Goal: Information Seeking & Learning: Learn about a topic

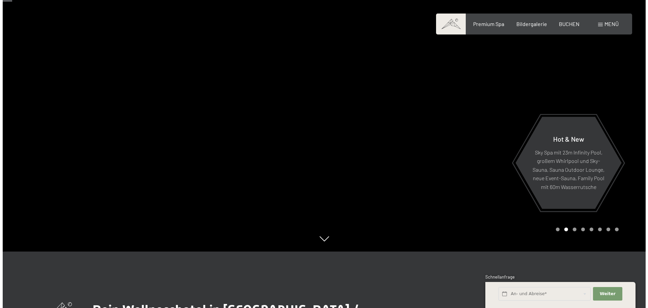
scroll to position [52, 0]
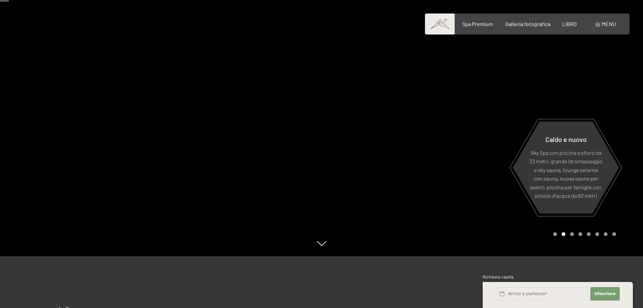
click at [631, 27] on div at bounding box center [483, 102] width 322 height 308
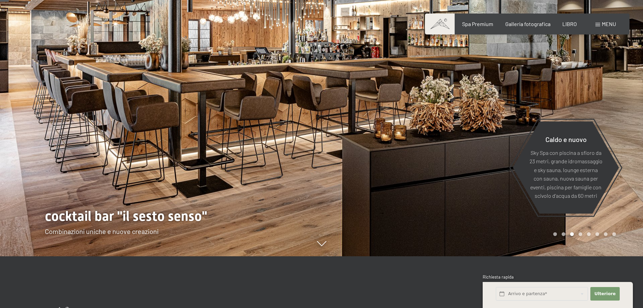
click at [602, 23] on font "menu" at bounding box center [609, 24] width 14 height 6
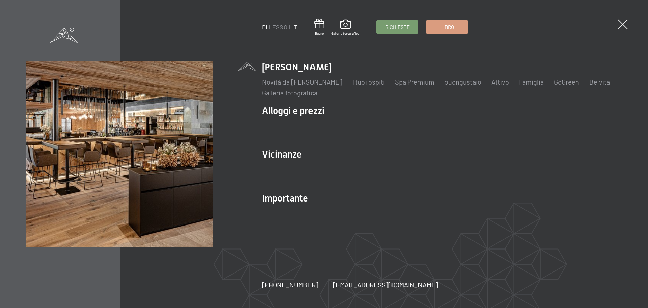
click at [297, 26] on font "IT" at bounding box center [294, 26] width 5 height 7
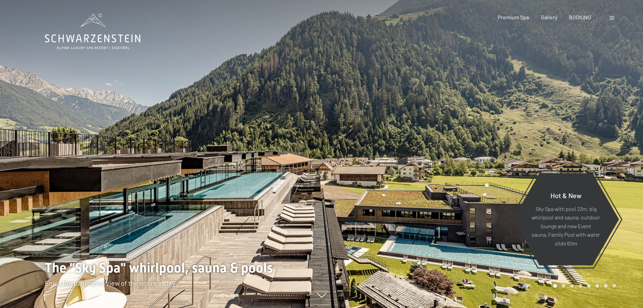
click at [609, 17] on div "Booking Enquiries Premium Spa Gallery BOOKING DE IT EN Vouchers Gallery Enquiri…" at bounding box center [546, 17] width 142 height 7
click at [611, 17] on span at bounding box center [612, 17] width 5 height 3
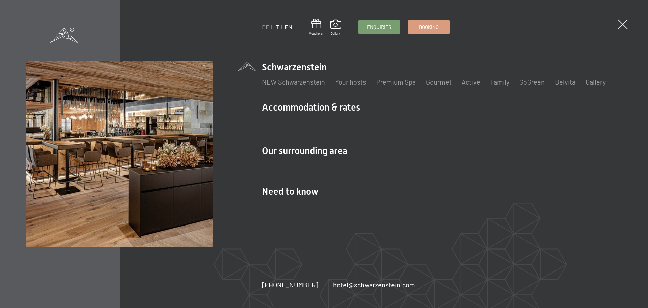
click at [278, 28] on link "IT" at bounding box center [277, 26] width 5 height 7
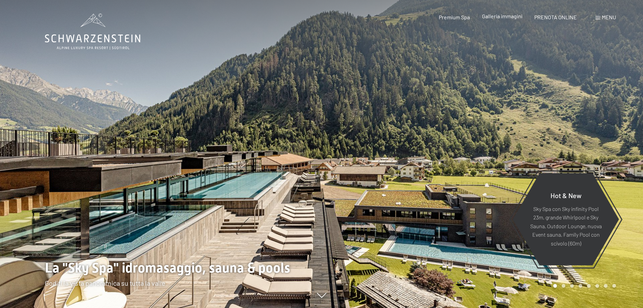
click at [501, 16] on span "Galleria immagini" at bounding box center [502, 16] width 41 height 6
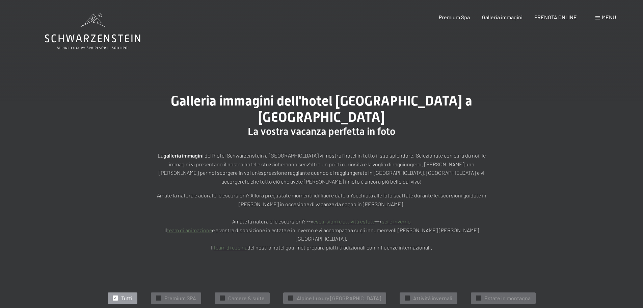
click at [130, 292] on div "✓ Tutti" at bounding box center [123, 297] width 30 height 11
click at [587, 121] on div "Galleria immagini dell'hotel Schwarzenstein a Lutago La vostra vacanza perfetta…" at bounding box center [321, 172] width 643 height 209
click at [454, 17] on span "Premium Spa" at bounding box center [454, 16] width 31 height 6
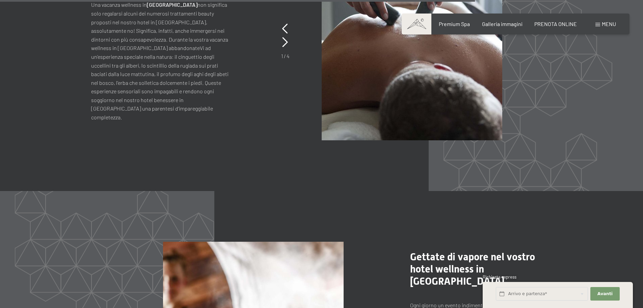
scroll to position [2905, 0]
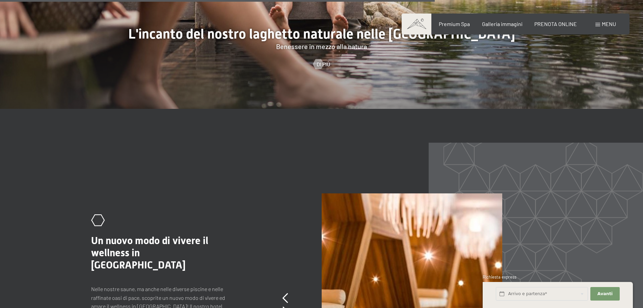
click at [602, 22] on span "Menu" at bounding box center [609, 24] width 14 height 6
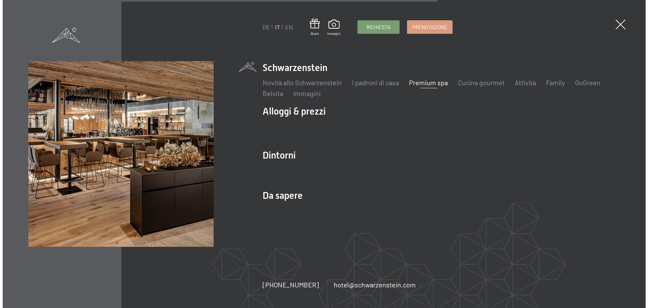
scroll to position [2914, 0]
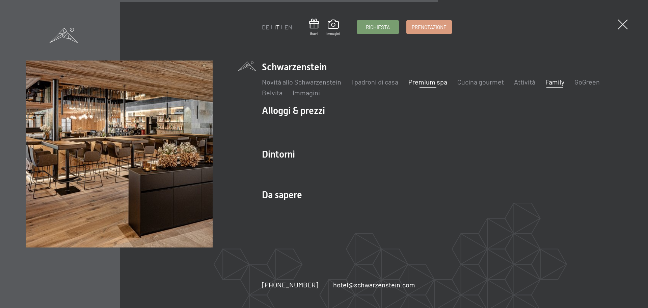
click at [558, 79] on link "Family" at bounding box center [555, 82] width 19 height 8
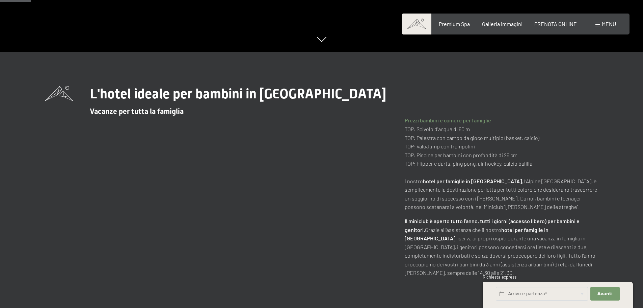
scroll to position [262, 0]
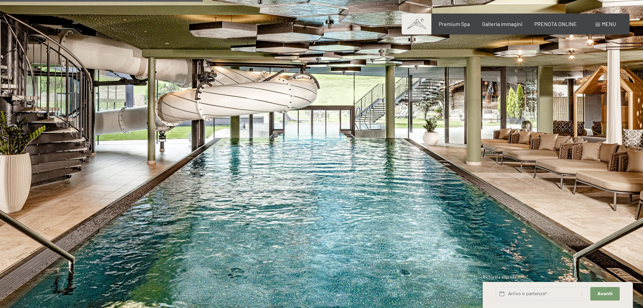
drag, startPoint x: 643, startPoint y: 19, endPoint x: 639, endPoint y: 107, distance: 87.9
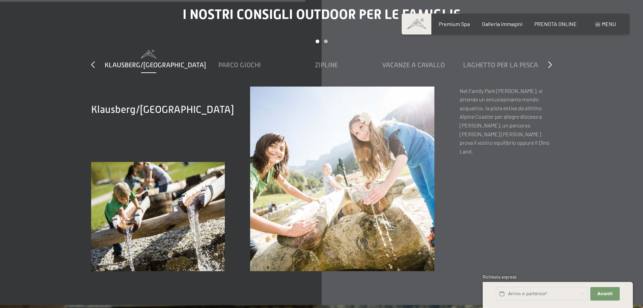
scroll to position [2514, 0]
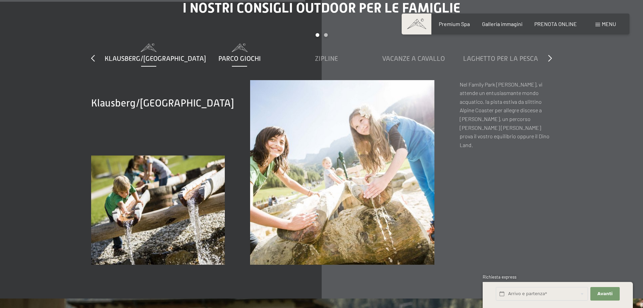
click at [246, 55] on span "Parco giochi" at bounding box center [240, 58] width 43 height 7
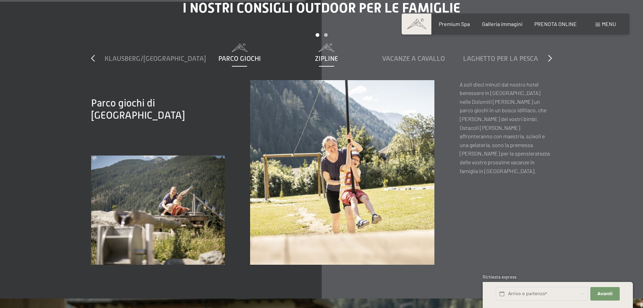
click at [318, 55] on span "Zipline" at bounding box center [326, 58] width 23 height 7
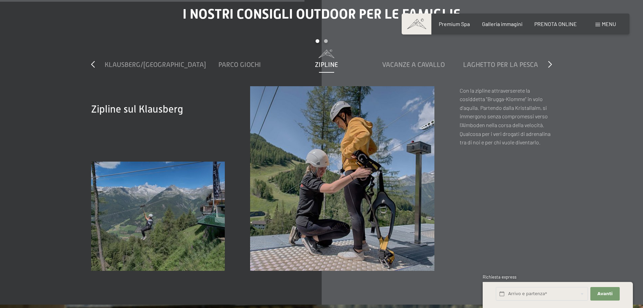
scroll to position [2508, 0]
click at [406, 61] on span "Vacanze a cavallo" at bounding box center [413, 64] width 63 height 7
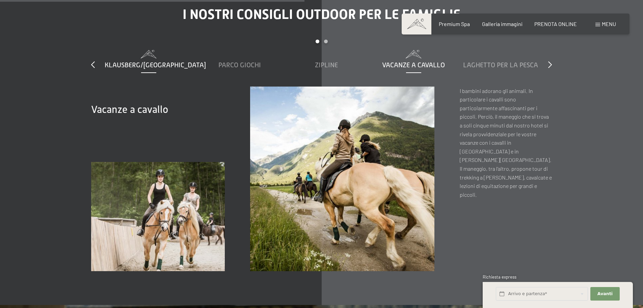
click at [161, 61] on span "Klausberg/Monte Chiusetta" at bounding box center [155, 64] width 101 height 7
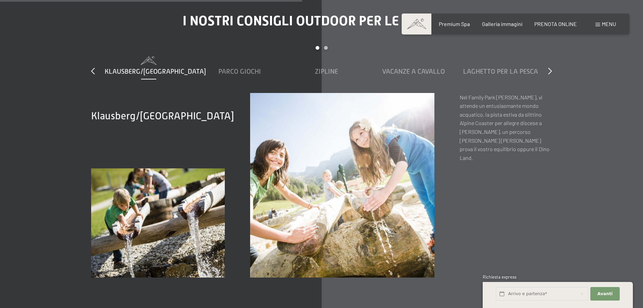
scroll to position [2418, 0]
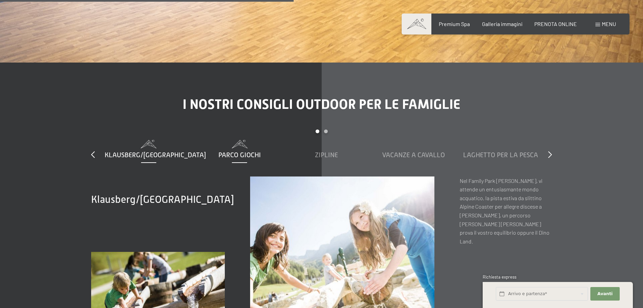
click at [239, 143] on div "Parco giochi" at bounding box center [240, 150] width 80 height 20
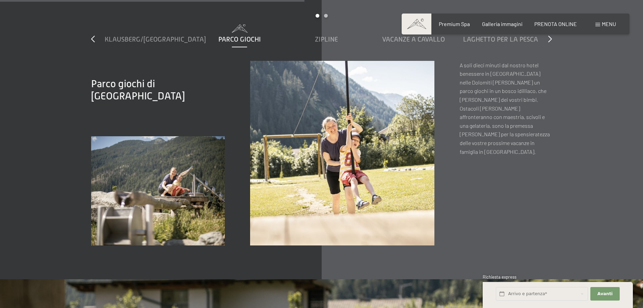
scroll to position [2495, 0]
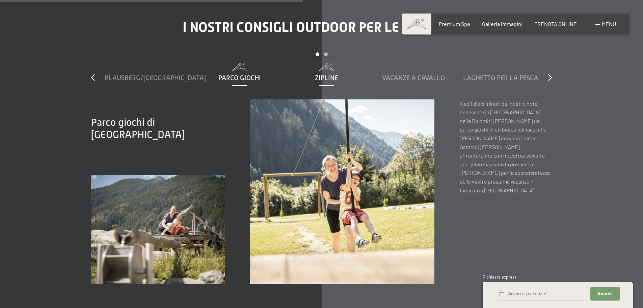
click at [321, 74] on span "Zipline" at bounding box center [326, 77] width 23 height 7
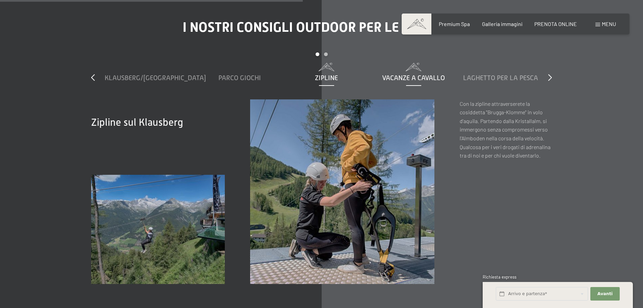
click at [421, 68] on div "Vacanze a cavallo" at bounding box center [414, 73] width 80 height 20
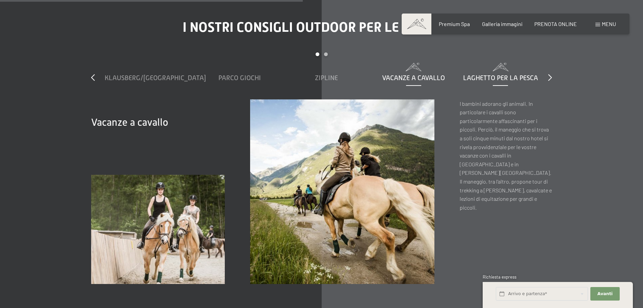
click at [480, 74] on span "Laghetto per la pesca" at bounding box center [500, 77] width 75 height 7
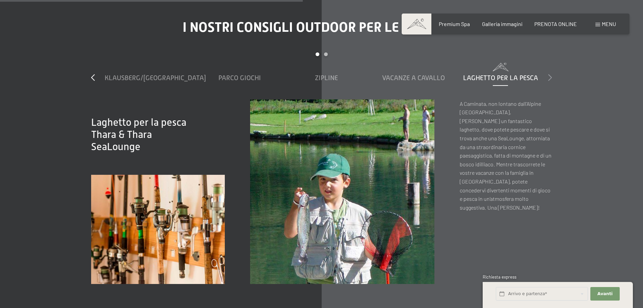
click at [550, 74] on icon at bounding box center [550, 77] width 4 height 7
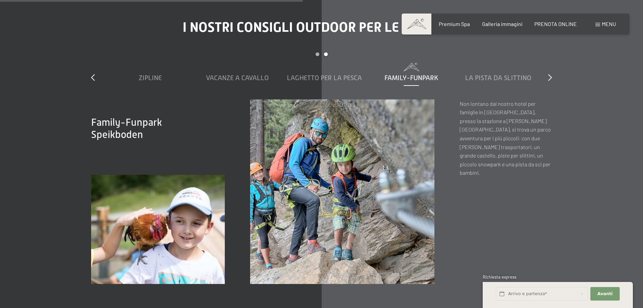
click at [424, 74] on span "Family-Funpark" at bounding box center [412, 77] width 54 height 7
click at [496, 74] on span "La pista da slittino" at bounding box center [498, 77] width 66 height 7
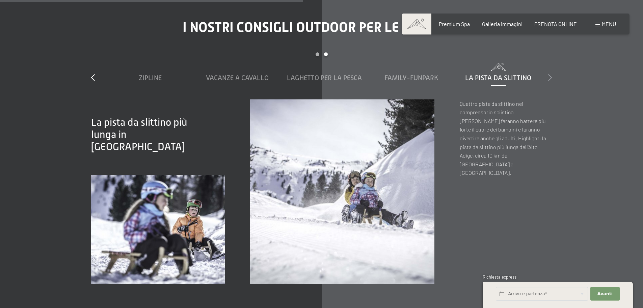
click at [551, 74] on icon at bounding box center [550, 77] width 4 height 7
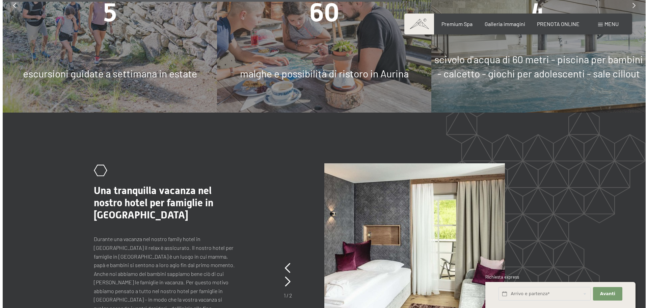
scroll to position [3289, 0]
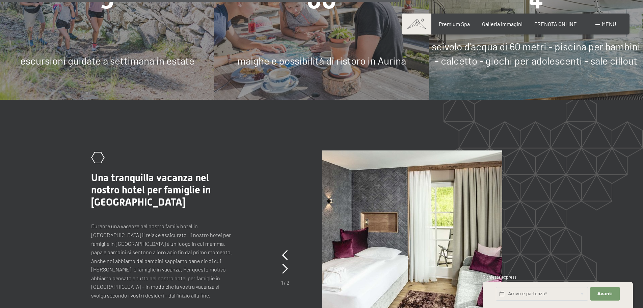
click at [599, 23] on div "Menu" at bounding box center [606, 23] width 21 height 7
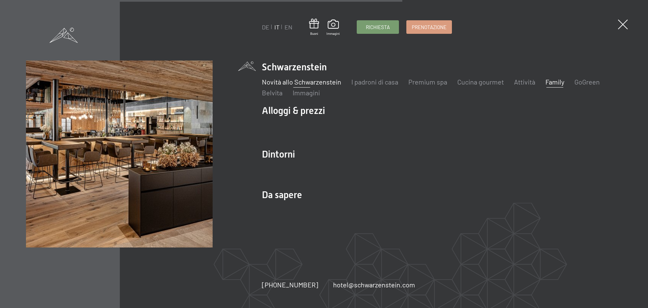
click at [329, 83] on link "Novità allo Schwarzenstein" at bounding box center [301, 82] width 79 height 8
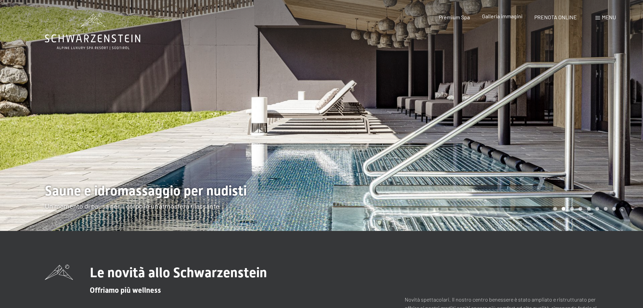
click at [509, 15] on span "Galleria immagini" at bounding box center [502, 16] width 41 height 6
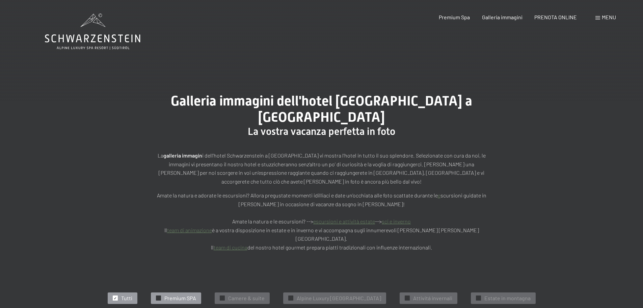
click at [157, 292] on div "✓ Premium SPA" at bounding box center [176, 297] width 50 height 11
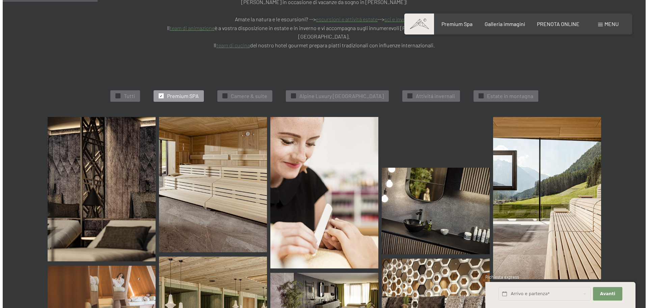
scroll to position [205, 0]
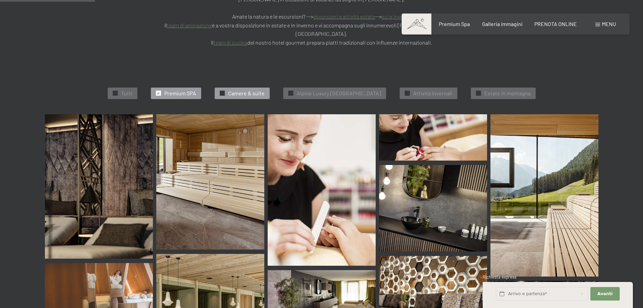
click at [221, 91] on span "✓" at bounding box center [222, 93] width 3 height 5
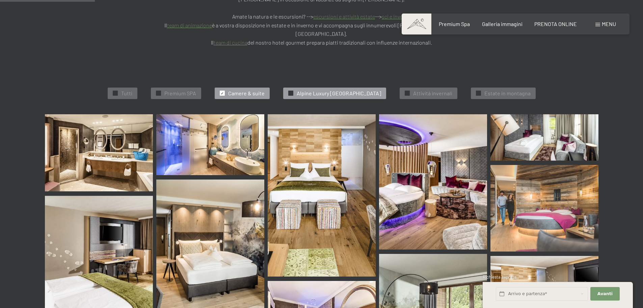
click at [290, 87] on div "✓ Alpine Luxury [GEOGRAPHIC_DATA]" at bounding box center [334, 92] width 103 height 11
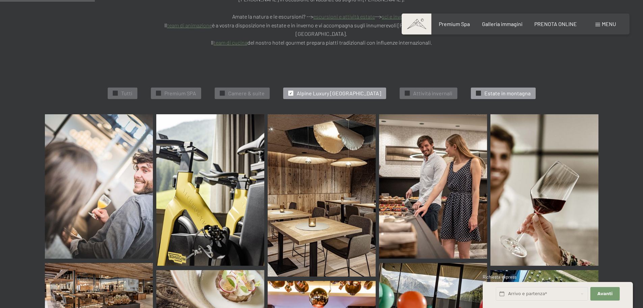
click at [481, 91] on div at bounding box center [478, 93] width 5 height 5
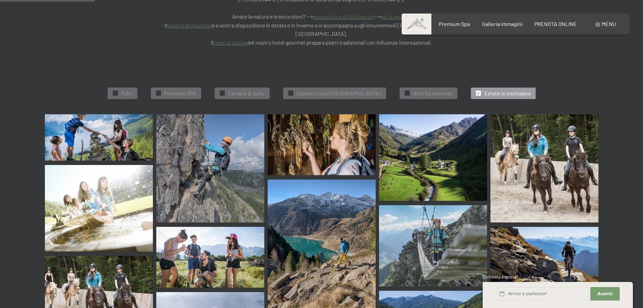
click at [510, 90] on span "Estate in montagna" at bounding box center [508, 93] width 46 height 7
click at [482, 87] on div "✓ Estate in montagna" at bounding box center [503, 92] width 65 height 11
click at [480, 91] on span "✓" at bounding box center [478, 93] width 3 height 5
click at [601, 28] on div "Prenotazione Richiesta Premium Spa Galleria immagini PRENOTA ONLINE Menu DE IT …" at bounding box center [515, 23] width 201 height 7
click at [601, 25] on div "Menu" at bounding box center [606, 23] width 21 height 7
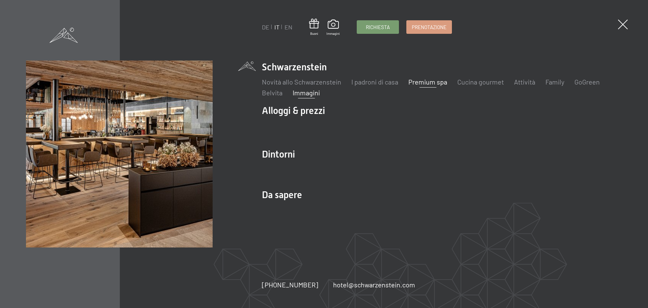
click at [413, 82] on link "Premium spa" at bounding box center [428, 82] width 39 height 8
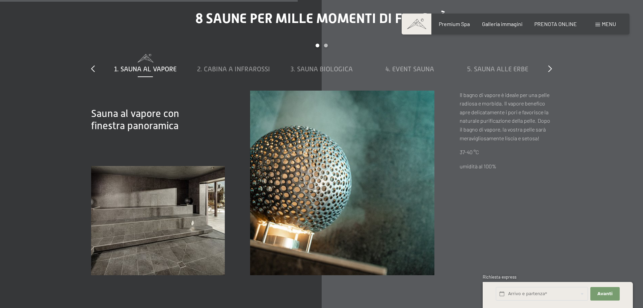
scroll to position [2334, 0]
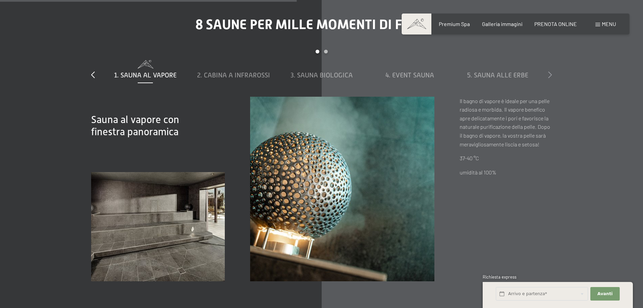
click at [550, 71] on icon at bounding box center [550, 74] width 4 height 7
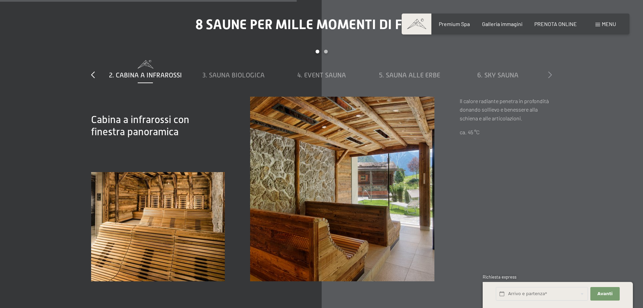
click at [550, 71] on icon at bounding box center [550, 74] width 4 height 7
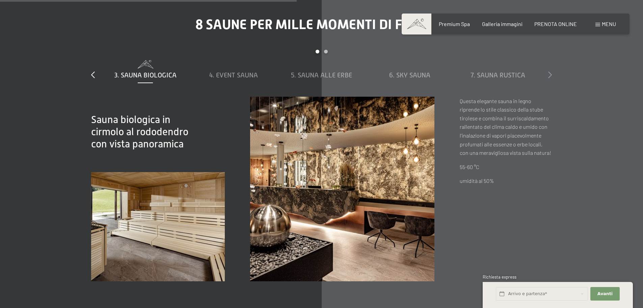
click at [550, 71] on icon at bounding box center [550, 74] width 4 height 7
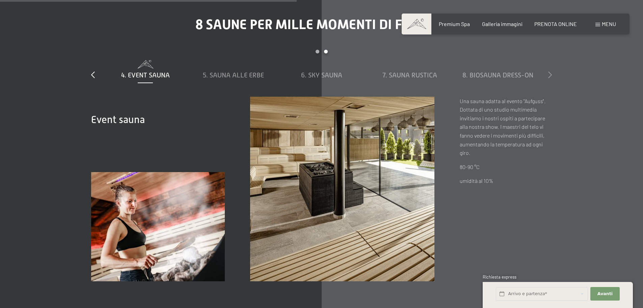
click at [550, 71] on icon at bounding box center [550, 74] width 4 height 7
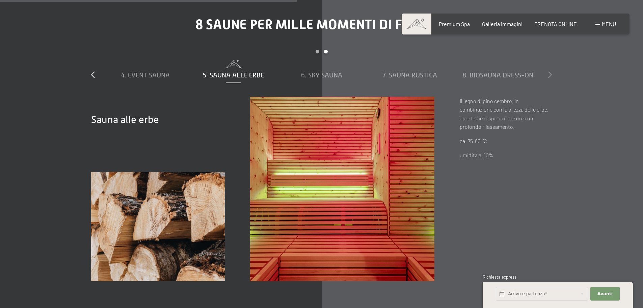
click at [550, 71] on icon at bounding box center [550, 74] width 4 height 7
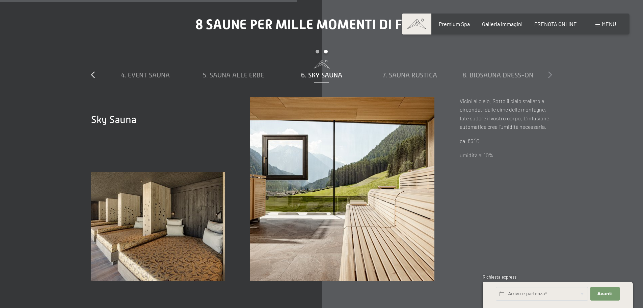
click at [550, 71] on icon at bounding box center [550, 74] width 4 height 7
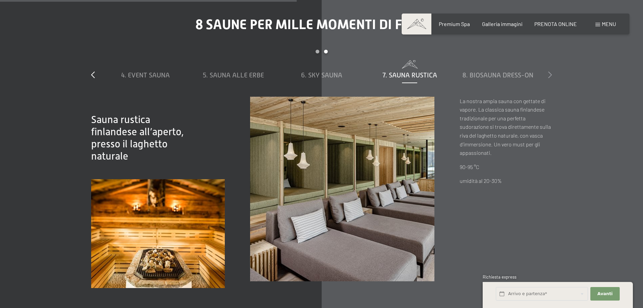
click at [550, 71] on icon at bounding box center [550, 74] width 4 height 7
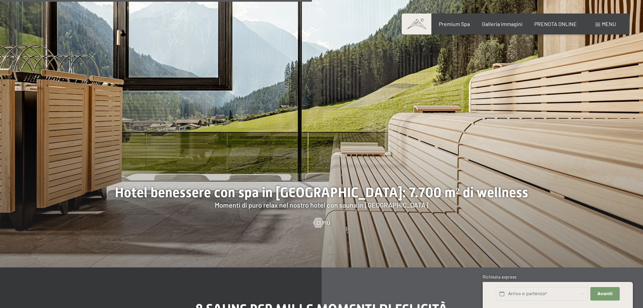
scroll to position [2039, 0]
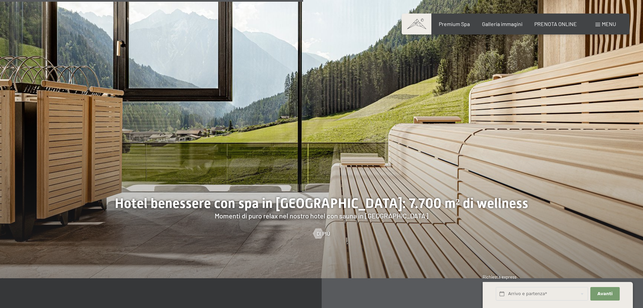
click at [610, 24] on span "Menu" at bounding box center [609, 24] width 14 height 6
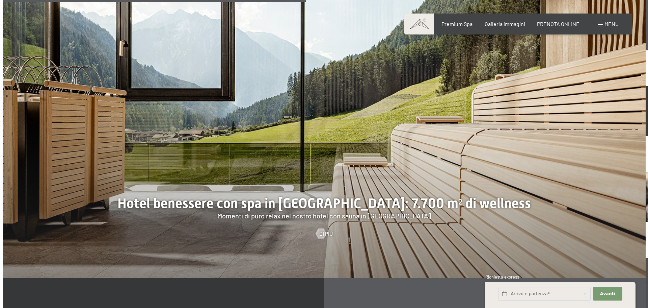
scroll to position [2048, 0]
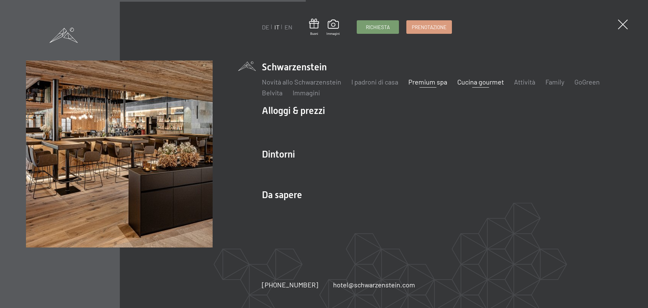
click at [478, 83] on link "Cucina gourmet" at bounding box center [481, 82] width 47 height 8
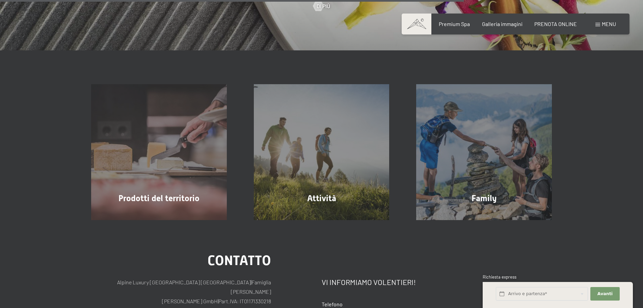
scroll to position [394, 0]
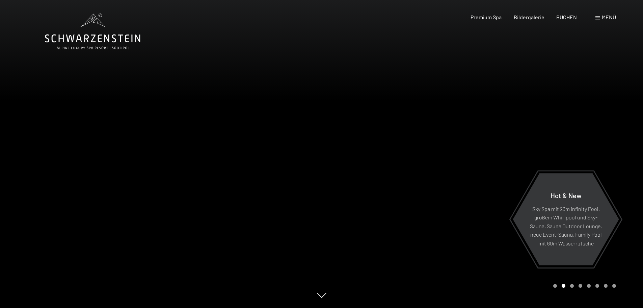
click at [612, 15] on span "Menü" at bounding box center [609, 17] width 14 height 6
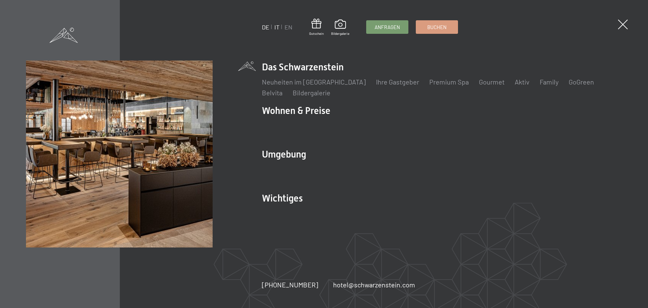
click at [277, 26] on link "IT" at bounding box center [277, 26] width 5 height 7
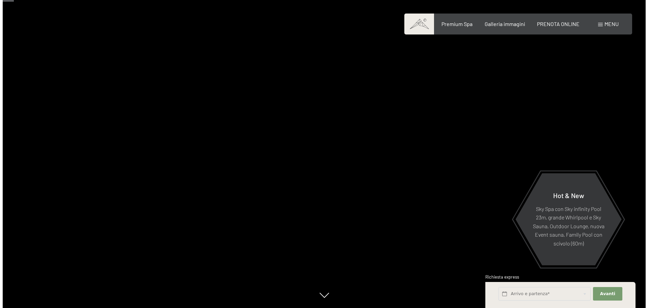
scroll to position [122, 0]
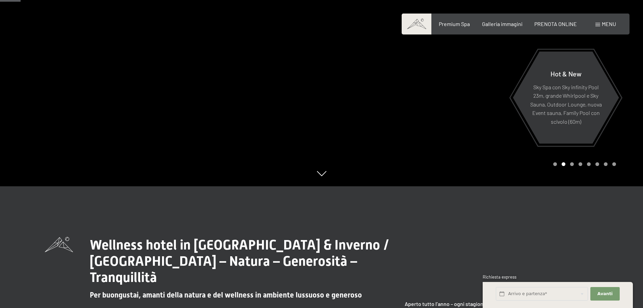
click at [603, 25] on span "Menu" at bounding box center [609, 24] width 14 height 6
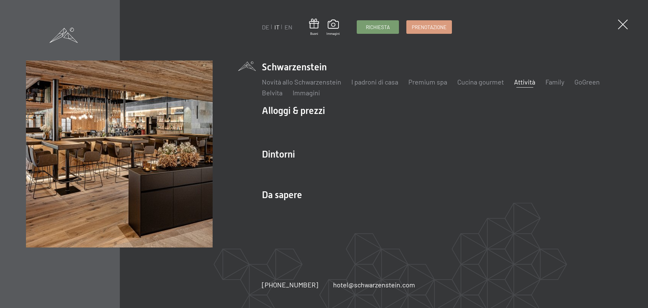
click at [517, 80] on link "Attività" at bounding box center [524, 82] width 21 height 8
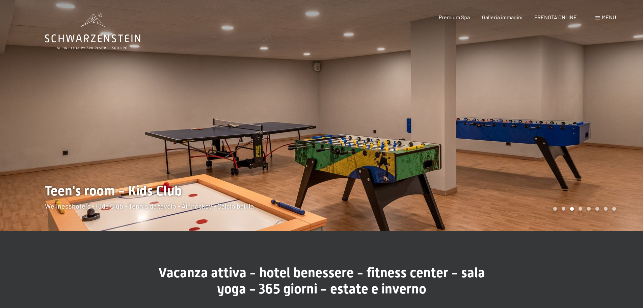
click at [602, 20] on div "Menu" at bounding box center [606, 17] width 21 height 7
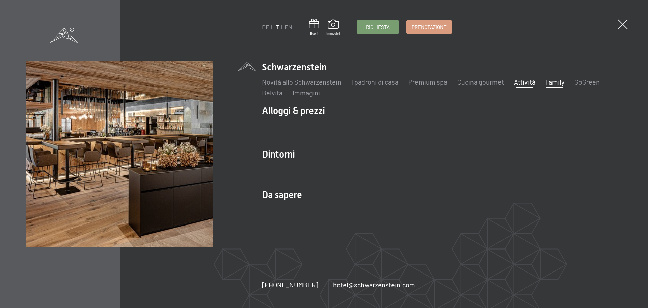
click at [556, 85] on link "Family" at bounding box center [555, 82] width 19 height 8
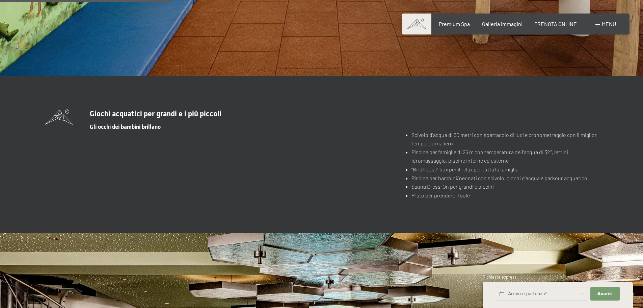
scroll to position [1407, 0]
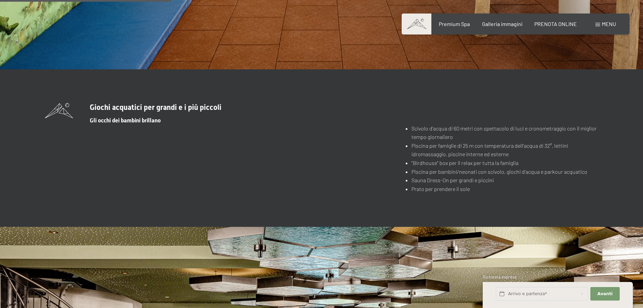
drag, startPoint x: 644, startPoint y: 18, endPoint x: 648, endPoint y: 92, distance: 74.8
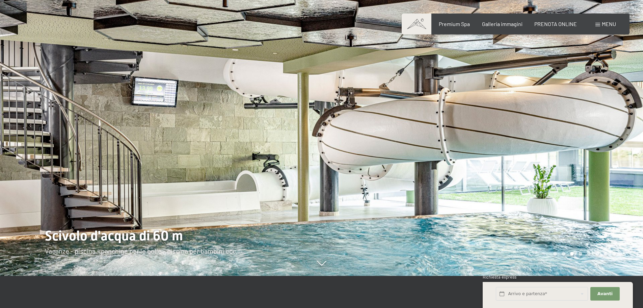
scroll to position [0, 0]
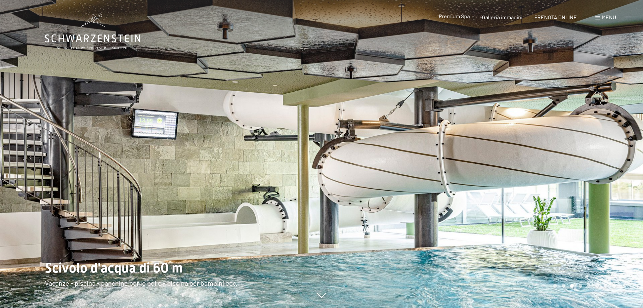
click at [459, 15] on span "Premium Spa" at bounding box center [454, 16] width 31 height 6
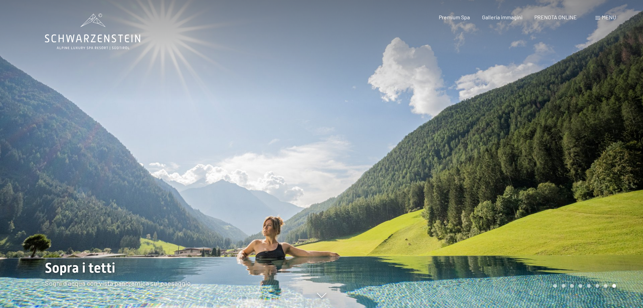
click at [597, 15] on div "Menu" at bounding box center [606, 17] width 21 height 7
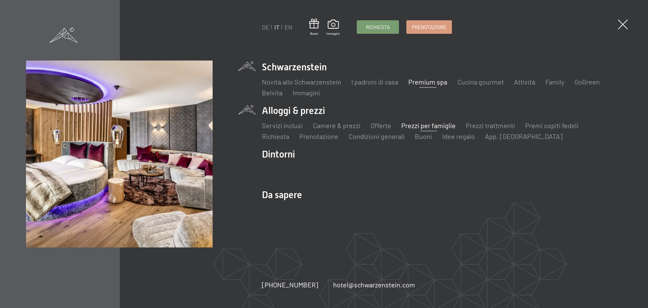
click at [428, 126] on link "Prezzi per famiglie" at bounding box center [429, 125] width 54 height 8
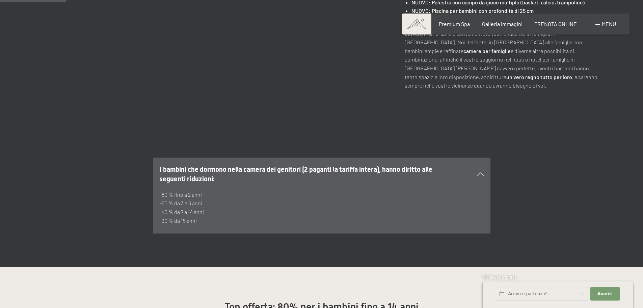
scroll to position [339, 0]
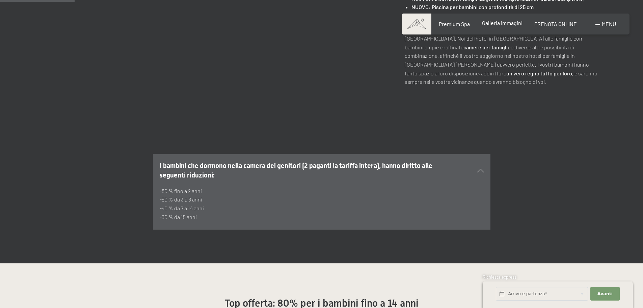
click at [514, 24] on span "Galleria immagini" at bounding box center [502, 23] width 41 height 6
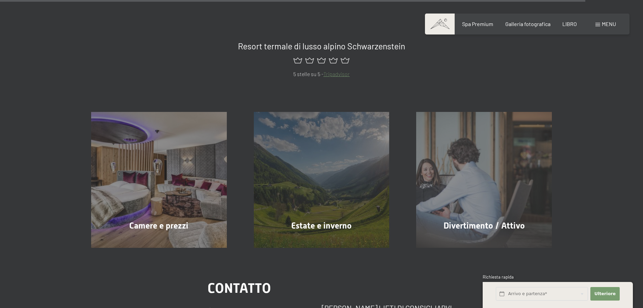
scroll to position [3129, 0]
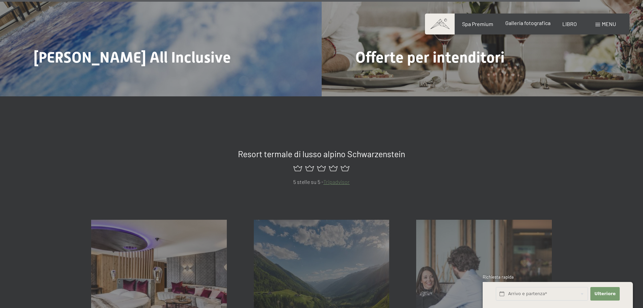
click at [537, 22] on font "Galleria fotografica" at bounding box center [528, 23] width 45 height 6
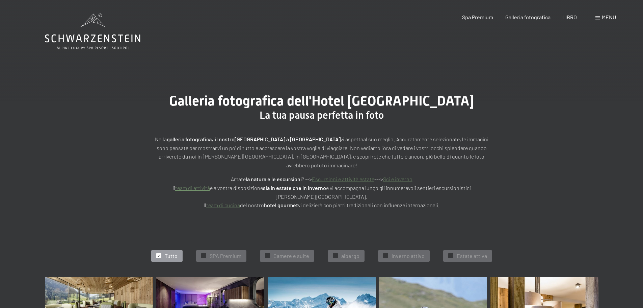
click at [602, 17] on font "menu" at bounding box center [609, 17] width 14 height 6
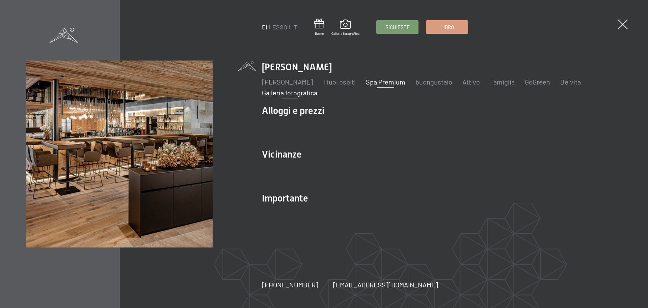
click at [406, 81] on font "Spa Premium" at bounding box center [386, 82] width 40 height 8
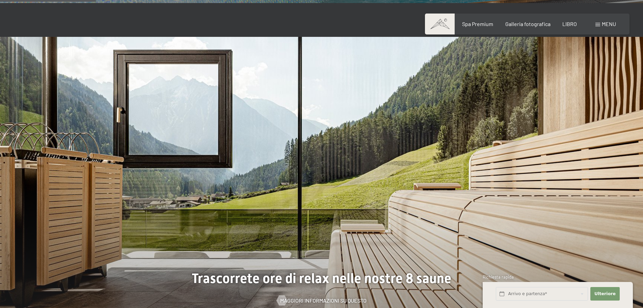
scroll to position [648, 0]
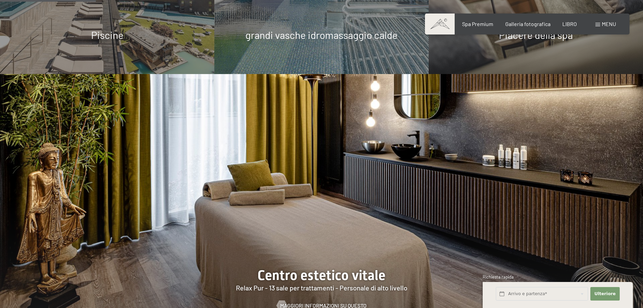
click at [467, 28] on div "Libro Richieste Spa Premium Galleria fotografica LIBRO menu DI ESSO IT Buono Ga…" at bounding box center [528, 23] width 178 height 7
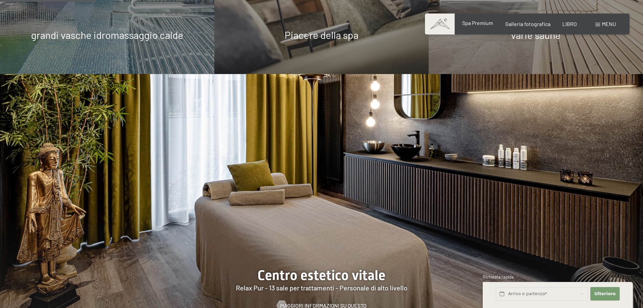
click at [473, 26] on div "Spa Premium" at bounding box center [477, 22] width 31 height 7
click at [477, 20] on div "Libro Richieste Spa Premium Galleria fotografica LIBRO menu DI ESSO IT Buono Ga…" at bounding box center [528, 23] width 178 height 7
click at [477, 22] on font "Spa Premium" at bounding box center [477, 23] width 31 height 6
